Goal: Task Accomplishment & Management: Use online tool/utility

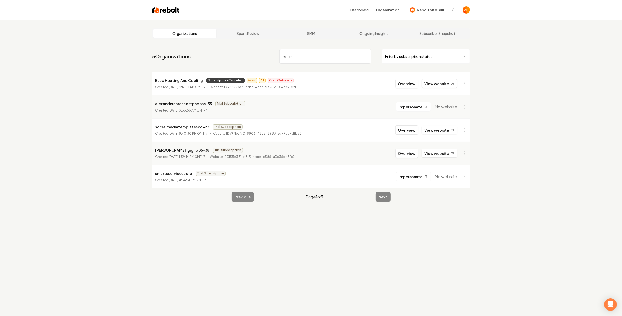
click at [310, 58] on input "esco" at bounding box center [325, 56] width 92 height 15
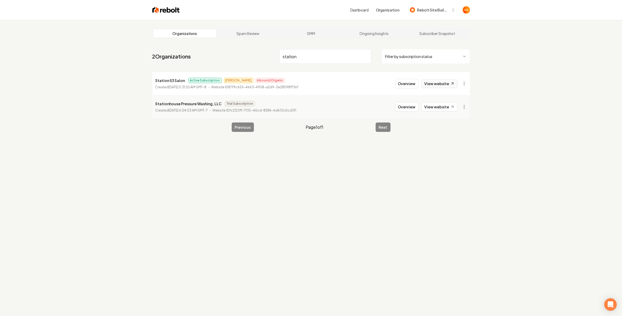
type input "station"
click at [440, 85] on link "View website" at bounding box center [440, 83] width 36 height 9
click at [410, 80] on button "Overview" at bounding box center [406, 83] width 23 height 9
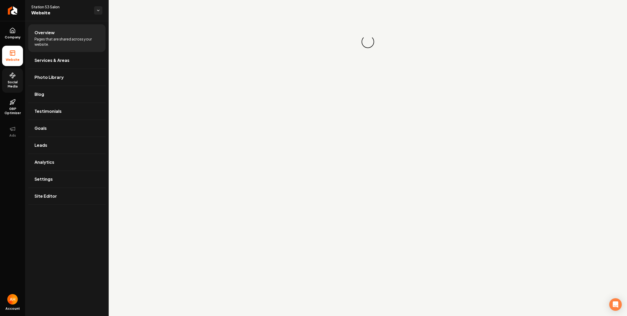
click at [10, 80] on span "Social Media" at bounding box center [12, 84] width 21 height 8
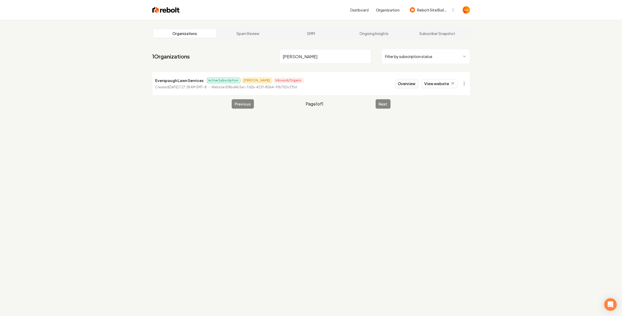
type input "evers"
click at [405, 81] on button "Overview" at bounding box center [406, 83] width 23 height 9
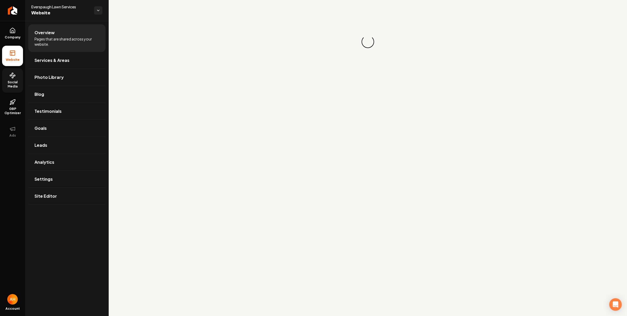
click at [16, 83] on span "Social Media" at bounding box center [12, 84] width 21 height 8
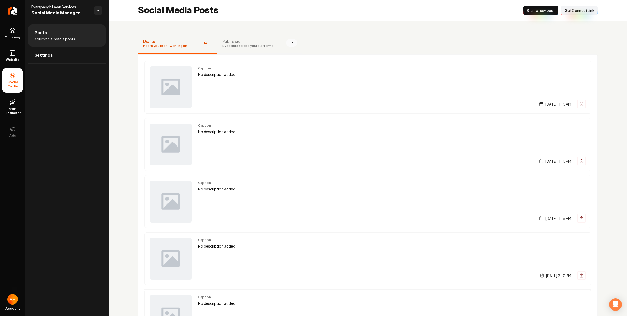
click at [243, 53] on button "Published Live posts across your platforms 9" at bounding box center [259, 43] width 85 height 21
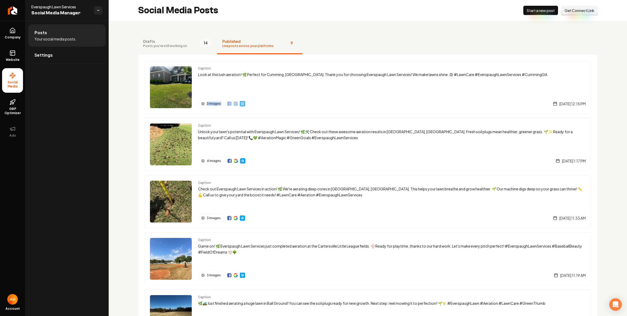
drag, startPoint x: 259, startPoint y: 101, endPoint x: 225, endPoint y: 100, distance: 34.8
click at [225, 100] on div "3 images Friday, May 9, 2025 | 12:15 PM" at bounding box center [392, 103] width 388 height 9
click at [251, 90] on div "Caption Look at this lush aeration! 🌿 Perfect for Cumming, GA. Thank you for ch…" at bounding box center [392, 87] width 388 height 42
click at [109, 85] on div "Drafts Posts you're still working on 14 Published Live posts across your platfo…" at bounding box center [368, 312] width 518 height 583
drag, startPoint x: 276, startPoint y: 71, endPoint x: 304, endPoint y: 69, distance: 28.0
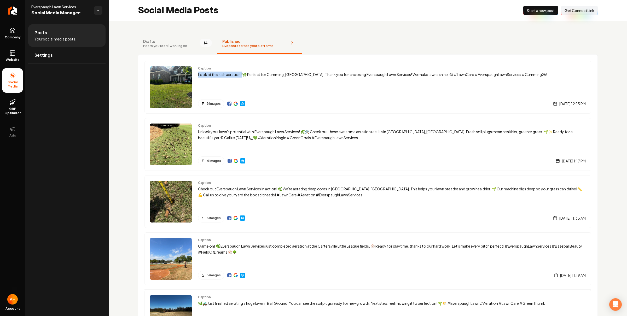
click at [304, 69] on div "Caption Look at this lush aeration! 🌿 Perfect for Cumming, GA. Thank you for ch…" at bounding box center [392, 71] width 388 height 11
click at [277, 80] on div "Caption Look at this lush aeration! 🌿 Perfect for Cumming, GA. Thank you for ch…" at bounding box center [392, 87] width 388 height 42
click at [276, 78] on div "Caption Look at this lush aeration! 🌿 Perfect for Cumming, GA. Thank you for ch…" at bounding box center [392, 87] width 388 height 42
click at [275, 76] on p "Look at this lush aeration! 🌿 Perfect for Cumming, GA. Thank you for choosing E…" at bounding box center [392, 75] width 388 height 6
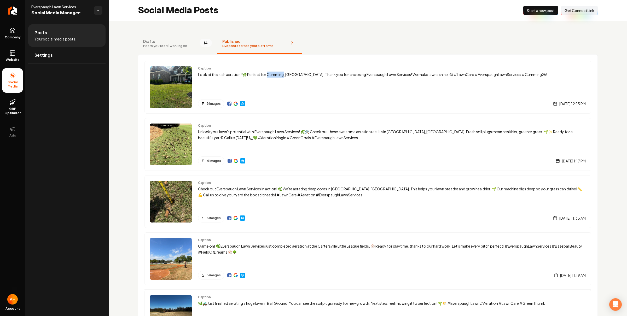
click at [275, 76] on p "Look at this lush aeration! 🌿 Perfect for Cumming, GA. Thank you for choosing E…" at bounding box center [392, 75] width 388 height 6
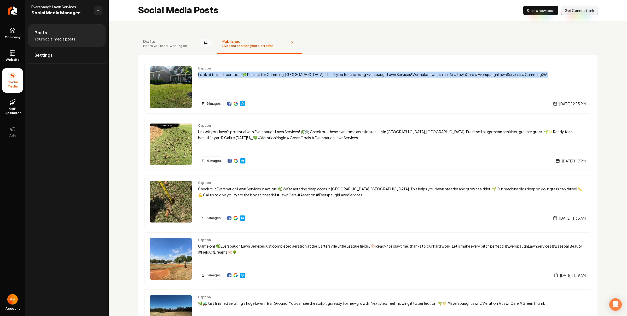
click at [275, 76] on p "Look at this lush aeration! 🌿 Perfect for Cumming, GA. Thank you for choosing E…" at bounding box center [392, 75] width 388 height 6
click at [271, 75] on p "Look at this lush aeration! 🌿 Perfect for Cumming, GA. Thank you for choosing E…" at bounding box center [392, 75] width 388 height 6
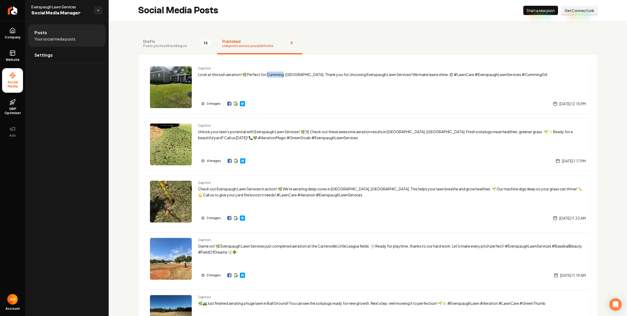
click at [271, 75] on p "Look at this lush aeration! 🌿 Perfect for Cumming, GA. Thank you for choosing E…" at bounding box center [392, 75] width 388 height 6
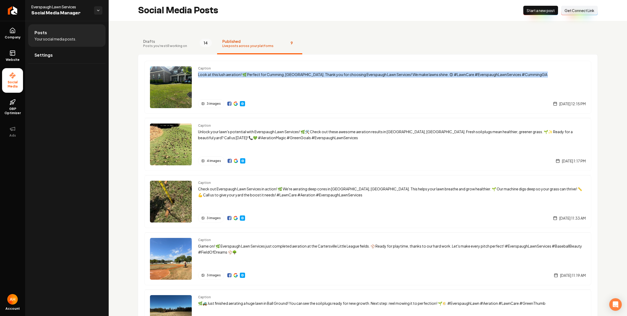
click at [271, 75] on p "Look at this lush aeration! 🌿 Perfect for Cumming, GA. Thank you for choosing E…" at bounding box center [392, 75] width 388 height 6
click at [263, 73] on p "Look at this lush aeration! 🌿 Perfect for Cumming, GA. Thank you for choosing E…" at bounding box center [392, 75] width 388 height 6
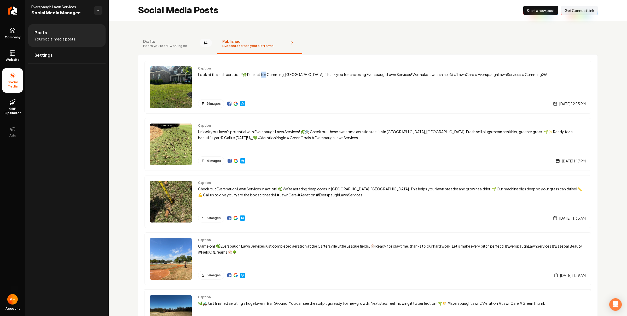
click at [263, 73] on p "Look at this lush aeration! 🌿 Perfect for Cumming, GA. Thank you for choosing E…" at bounding box center [392, 75] width 388 height 6
click at [262, 73] on p "Look at this lush aeration! 🌿 Perfect for Cumming, GA. Thank you for choosing E…" at bounding box center [392, 75] width 388 height 6
click at [271, 73] on p "Look at this lush aeration! 🌿 Perfect for Cumming, GA. Thank you for choosing E…" at bounding box center [392, 75] width 388 height 6
drag, startPoint x: 266, startPoint y: 75, endPoint x: 289, endPoint y: 75, distance: 22.2
click at [289, 75] on p "Look at this lush aeration! 🌿 Perfect for Cumming, GA. Thank you for choosing E…" at bounding box center [392, 75] width 388 height 6
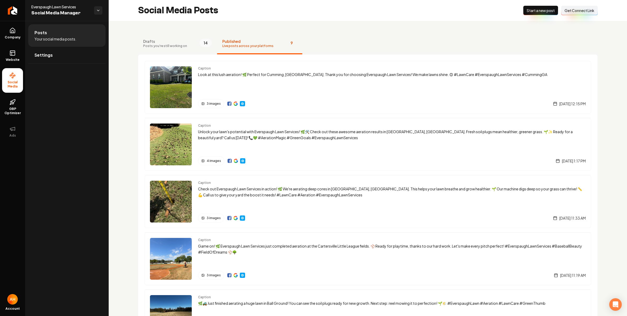
click at [337, 32] on div "Drafts Posts you're still working on 14 Published Live posts across your platfo…" at bounding box center [368, 312] width 518 height 583
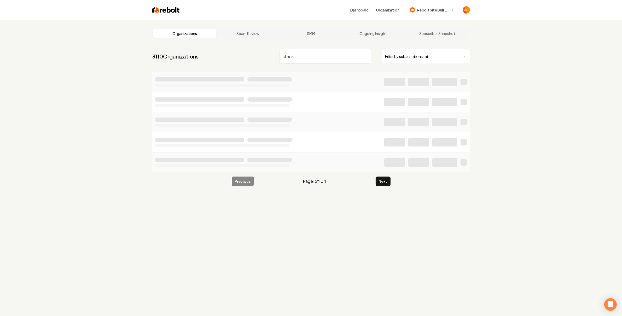
type input "stock"
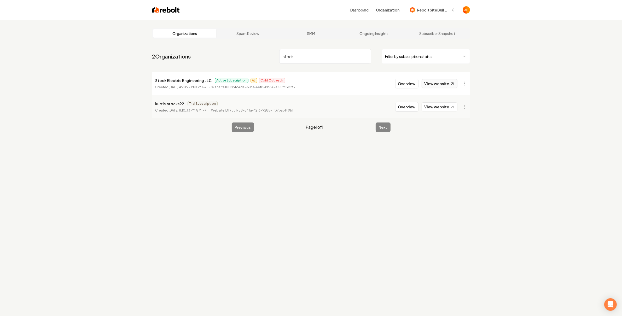
click at [443, 81] on link "View website" at bounding box center [440, 83] width 36 height 9
click at [433, 81] on link "View website" at bounding box center [440, 83] width 36 height 9
click at [402, 83] on button "Overview" at bounding box center [406, 83] width 23 height 9
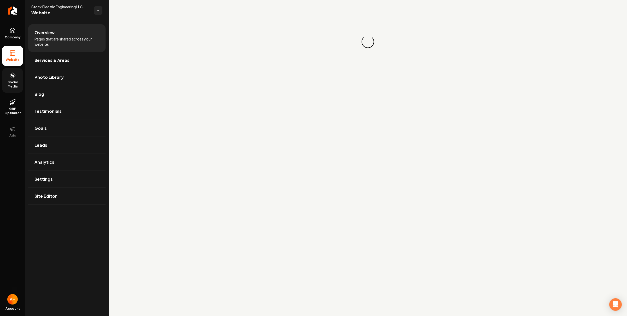
click at [10, 86] on span "Social Media" at bounding box center [12, 84] width 21 height 8
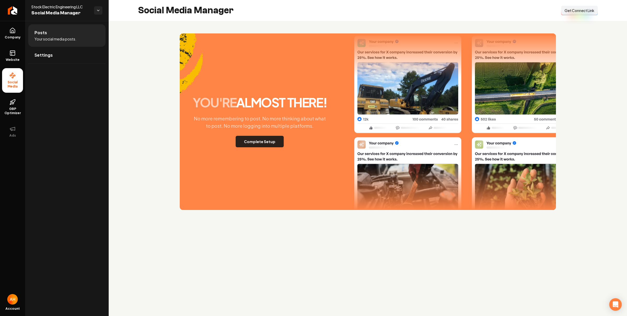
click at [272, 140] on button "Complete Setup" at bounding box center [260, 141] width 48 height 11
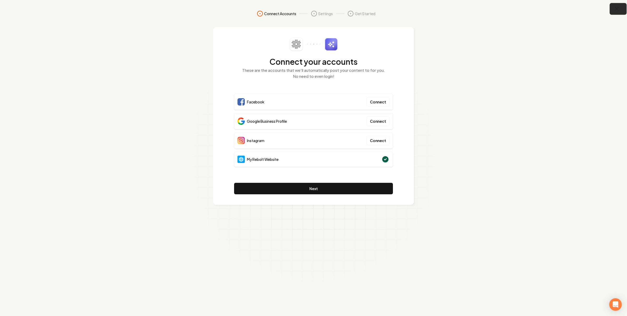
click at [622, 10] on button "button" at bounding box center [618, 9] width 17 height 12
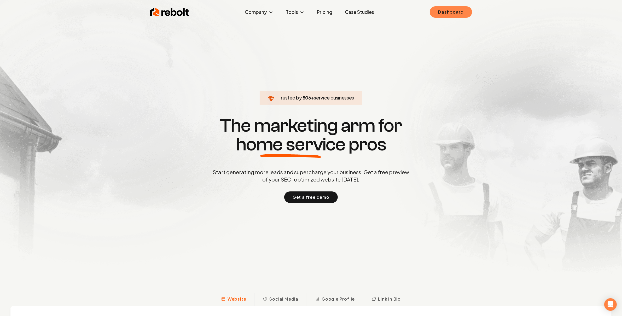
click at [452, 9] on link "Dashboard" at bounding box center [451, 11] width 42 height 11
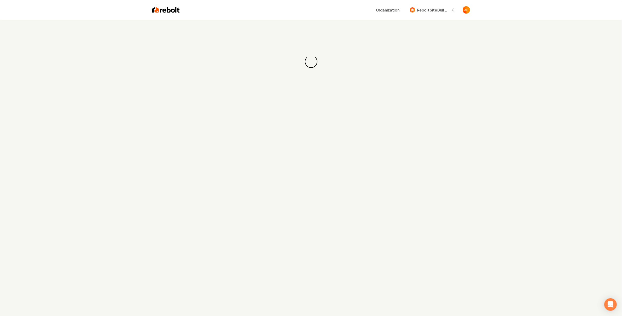
click at [354, 30] on div "Loading... Loading..." at bounding box center [311, 62] width 622 height 84
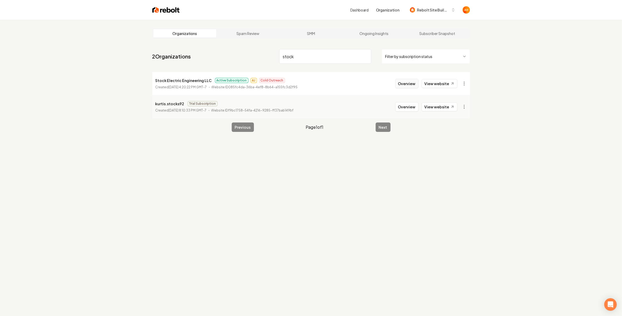
type input "stock"
click at [407, 85] on button "Overview" at bounding box center [406, 83] width 23 height 9
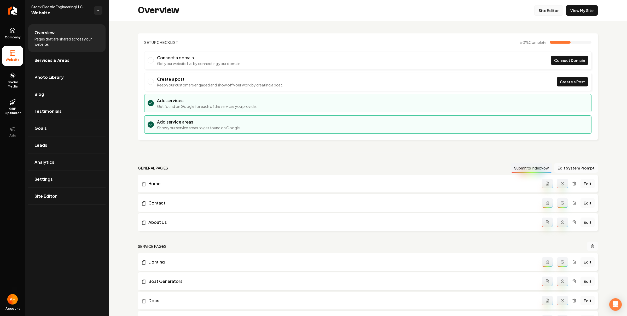
click at [547, 10] on link "Site Editor" at bounding box center [548, 10] width 29 height 10
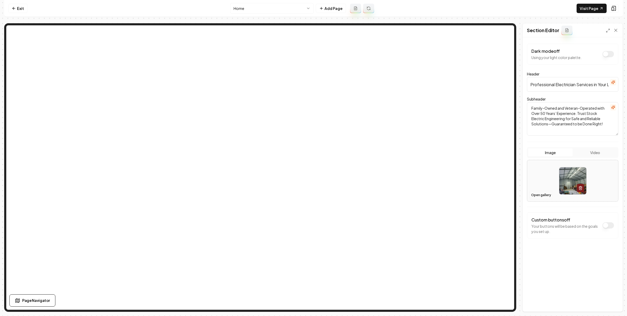
click at [542, 193] on button "Open gallery" at bounding box center [541, 195] width 24 height 8
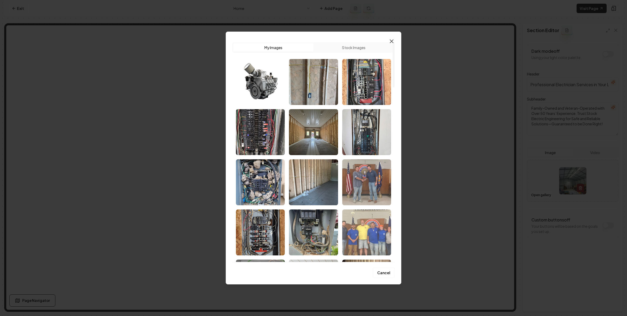
click at [390, 44] on icon "button" at bounding box center [391, 41] width 6 height 6
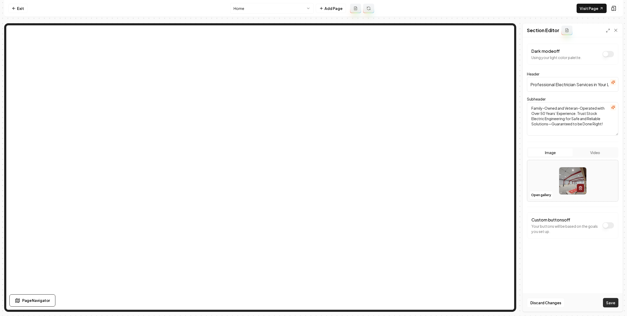
click at [606, 301] on button "Save" at bounding box center [610, 302] width 15 height 9
